Goal: Task Accomplishment & Management: Manage account settings

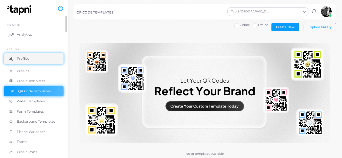
click at [39, 92] on span "QR Code Templates" at bounding box center [34, 91] width 33 height 5
click at [316, 26] on span "Explore Gallery" at bounding box center [319, 27] width 23 height 4
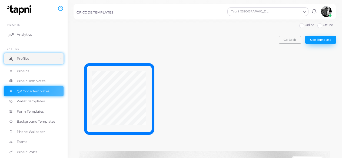
click at [325, 38] on span "Use Template" at bounding box center [320, 40] width 21 height 4
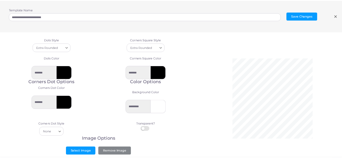
scroll to position [19, 0]
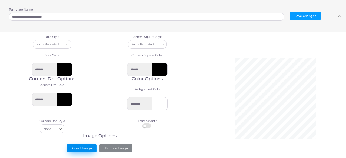
click at [84, 150] on button "Select Image" at bounding box center [82, 148] width 30 height 8
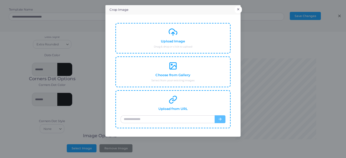
click at [239, 6] on button "×" at bounding box center [238, 9] width 7 height 7
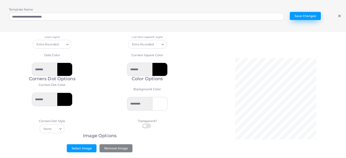
click at [312, 16] on button "Save Changes" at bounding box center [305, 16] width 31 height 8
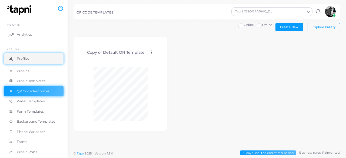
click at [149, 54] on icon at bounding box center [151, 52] width 5 height 5
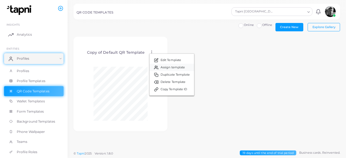
click at [178, 70] on link "Assign template" at bounding box center [171, 67] width 45 height 7
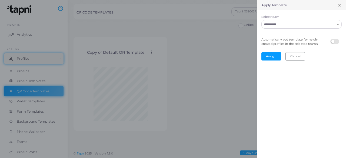
click at [339, 23] on icon "Search for option" at bounding box center [338, 24] width 4 height 4
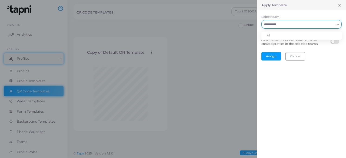
click at [338, 22] on div "Loading..." at bounding box center [338, 23] width 6 height 7
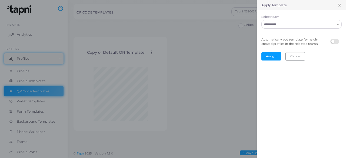
click at [334, 23] on input "Select team" at bounding box center [298, 24] width 72 height 6
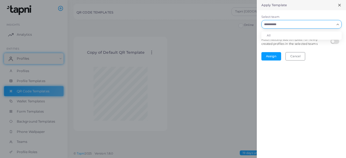
click at [285, 35] on li "All" at bounding box center [301, 36] width 80 height 8
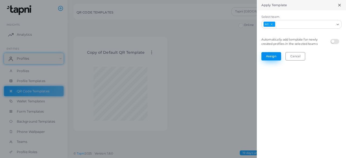
click at [271, 56] on button "Assign" at bounding box center [271, 56] width 20 height 8
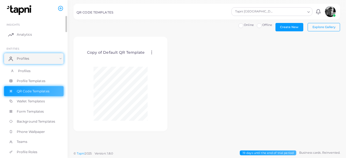
click at [24, 71] on span "Profiles" at bounding box center [24, 71] width 12 height 5
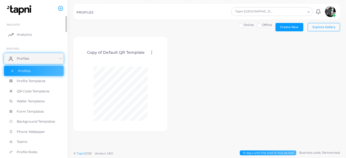
click at [21, 71] on span "Profiles" at bounding box center [24, 71] width 12 height 5
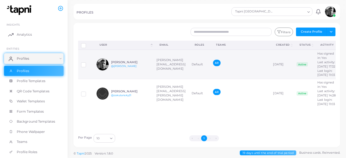
click at [289, 70] on td "[DATE]" at bounding box center [282, 64] width 24 height 29
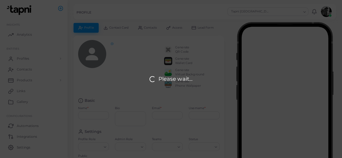
type input "**********"
type textarea "**********"
type input "**********"
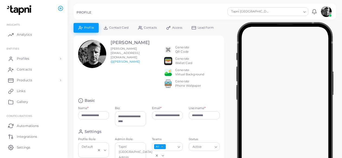
click at [178, 52] on div "Generate QR Code" at bounding box center [182, 49] width 14 height 9
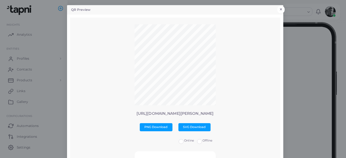
click at [280, 8] on button "×" at bounding box center [280, 9] width 7 height 7
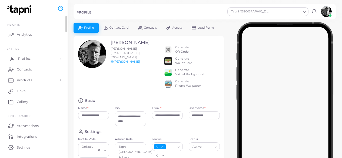
click at [60, 60] on link "Profiles" at bounding box center [33, 58] width 59 height 11
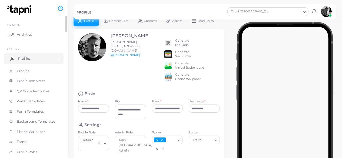
scroll to position [3, 0]
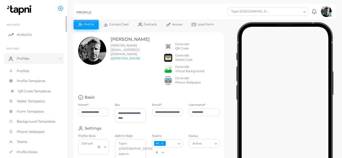
click at [30, 92] on span "QR Code Templates" at bounding box center [34, 91] width 33 height 5
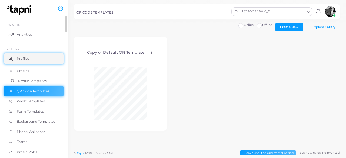
click at [31, 79] on span "Profile Templates" at bounding box center [32, 81] width 29 height 5
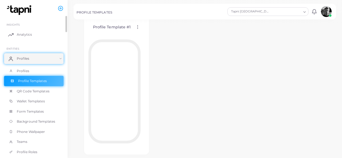
scroll to position [48, 0]
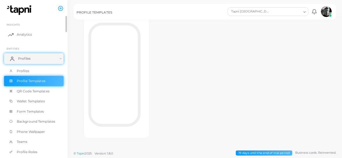
click at [58, 58] on link "Profiles" at bounding box center [33, 58] width 59 height 11
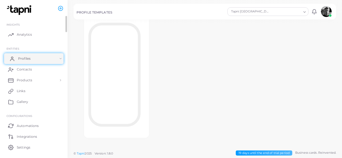
click at [55, 61] on link "Profiles" at bounding box center [33, 58] width 59 height 11
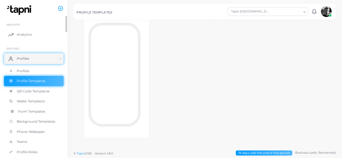
click at [21, 112] on span "Form Templates" at bounding box center [31, 111] width 27 height 5
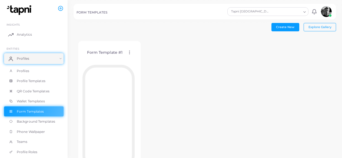
click at [129, 52] on circle at bounding box center [129, 52] width 1 height 1
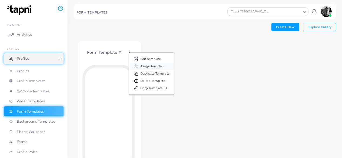
click at [159, 68] on span "Assign template" at bounding box center [152, 66] width 25 height 4
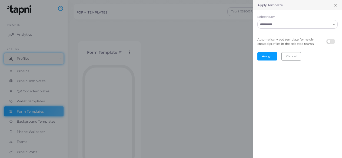
click at [334, 24] on icon "Search for option" at bounding box center [334, 24] width 4 height 4
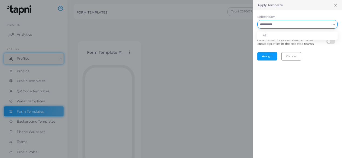
click at [305, 32] on li "All" at bounding box center [297, 36] width 80 height 8
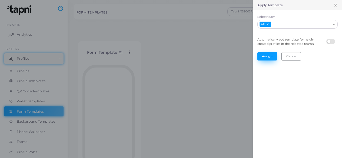
click at [269, 56] on button "Assign" at bounding box center [267, 56] width 20 height 8
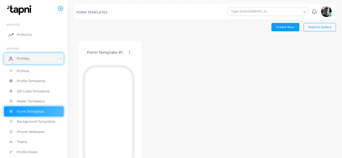
click at [34, 82] on span "Profile Templates" at bounding box center [31, 81] width 29 height 5
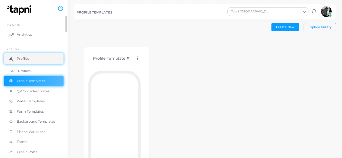
click at [19, 69] on span "Profiles" at bounding box center [24, 71] width 12 height 5
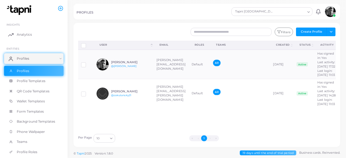
click at [0, 1] on div at bounding box center [34, 6] width 68 height 13
click at [39, 80] on span "Profile Templates" at bounding box center [32, 81] width 29 height 5
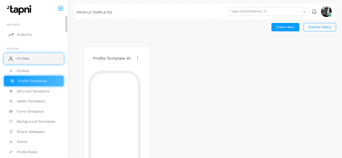
click at [39, 95] on link "QR Code Templates" at bounding box center [33, 91] width 59 height 10
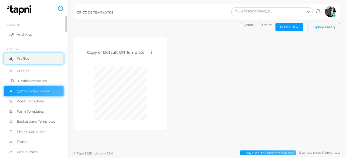
click at [30, 82] on span "Profile Templates" at bounding box center [32, 81] width 29 height 5
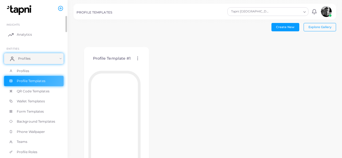
click at [30, 58] on link "Profiles" at bounding box center [33, 58] width 59 height 11
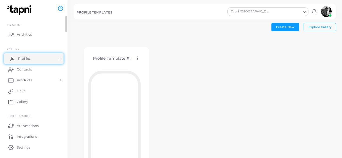
click at [42, 59] on link "Profiles" at bounding box center [33, 58] width 59 height 11
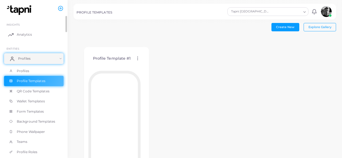
click at [26, 70] on span "Profiles" at bounding box center [23, 71] width 12 height 5
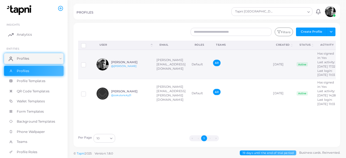
click at [206, 63] on td "Default" at bounding box center [200, 64] width 22 height 29
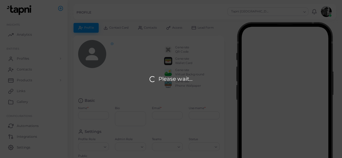
type input "**********"
type textarea "**********"
type input "**********"
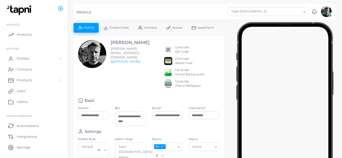
click at [182, 52] on div "Generate QR Code" at bounding box center [182, 49] width 14 height 9
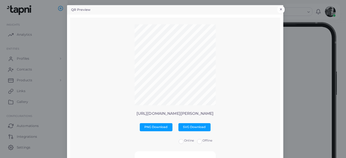
click at [281, 10] on button "×" at bounding box center [280, 9] width 7 height 7
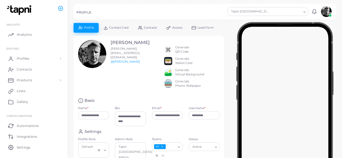
click at [184, 50] on div "Generate QR Code" at bounding box center [182, 49] width 14 height 9
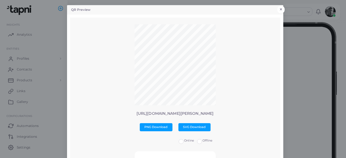
click at [279, 8] on button "×" at bounding box center [280, 9] width 7 height 7
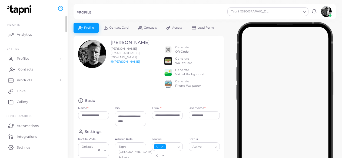
click at [27, 73] on link "Contacts" at bounding box center [33, 69] width 59 height 11
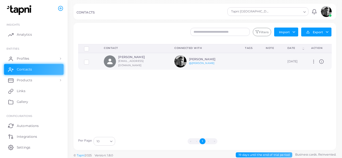
click at [313, 60] on circle at bounding box center [313, 60] width 1 height 1
click at [330, 68] on span "Manage" at bounding box center [327, 67] width 12 height 4
type input "****"
type input "**********"
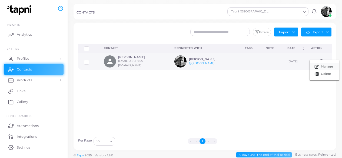
type input "**********"
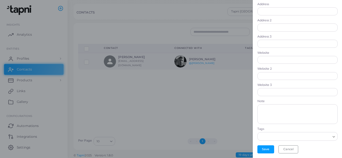
scroll to position [2, 0]
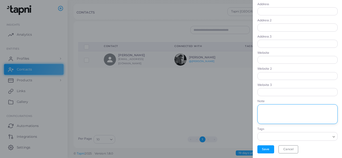
click at [291, 111] on textarea at bounding box center [297, 113] width 80 height 19
type textarea "*"
type textarea "**********"
click at [265, 149] on button "Save" at bounding box center [265, 149] width 17 height 8
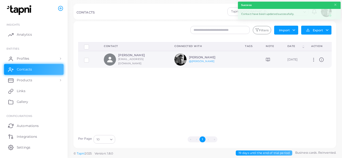
click at [268, 59] on icon at bounding box center [269, 59] width 2 height 3
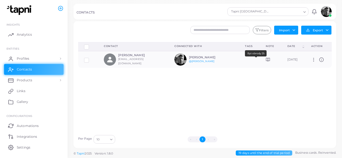
click at [256, 57] on div at bounding box center [256, 56] width 2 height 1
click at [266, 60] on div at bounding box center [270, 60] width 9 height 4
click at [266, 61] on icon at bounding box center [268, 60] width 4 height 4
